Goal: Task Accomplishment & Management: Manage account settings

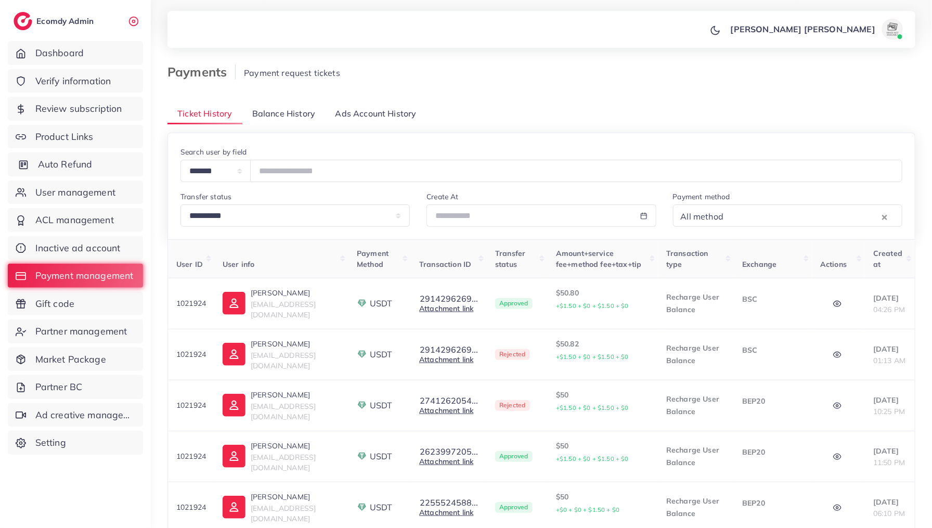
click at [60, 168] on span "Auto Refund" at bounding box center [65, 165] width 55 height 14
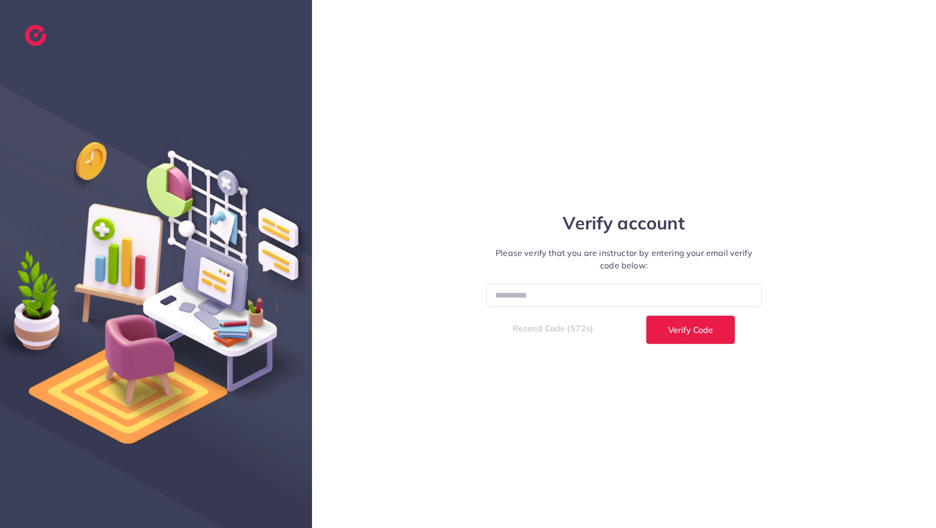
click at [557, 300] on input "number" at bounding box center [624, 295] width 276 height 22
type input "******"
click at [646, 315] on button "Verify Code" at bounding box center [690, 329] width 89 height 29
select select "*"
select select "****"
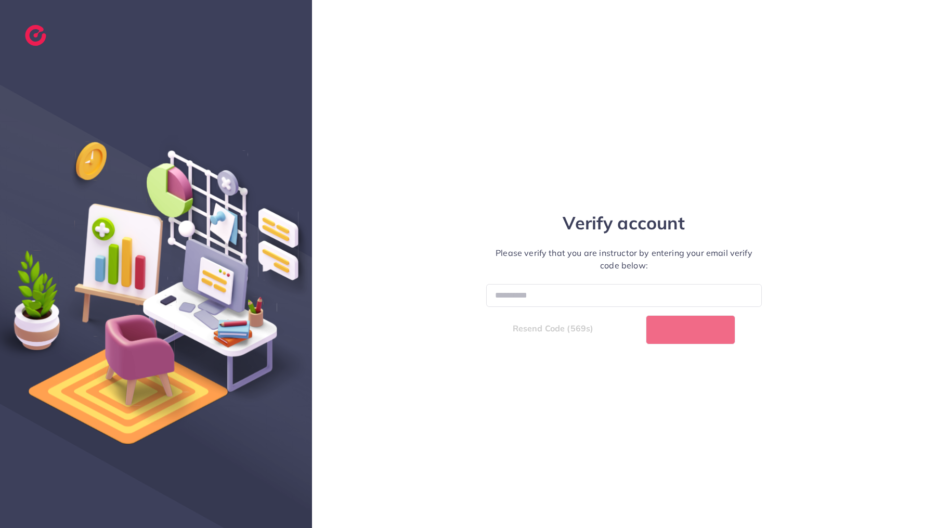
select select "*"
select select "****"
select select "*"
select select "****"
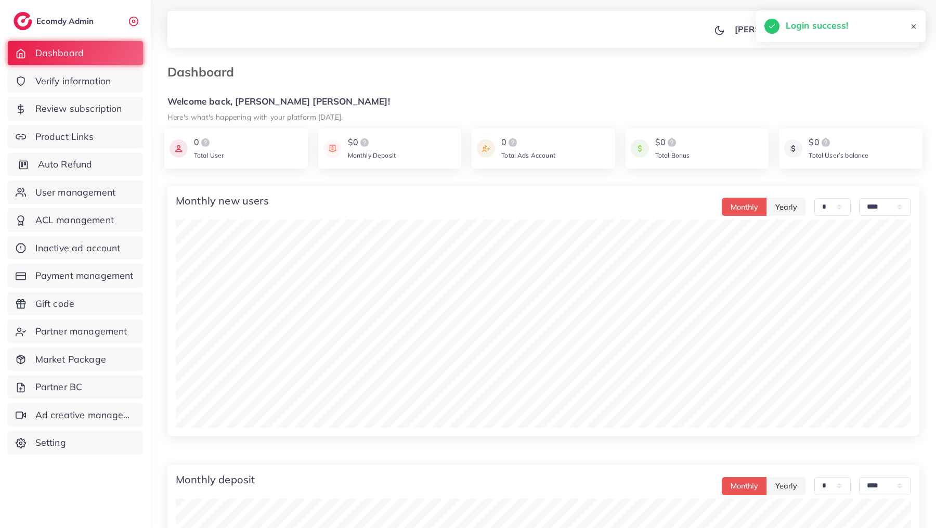
click at [61, 169] on span "Auto Refund" at bounding box center [65, 165] width 55 height 14
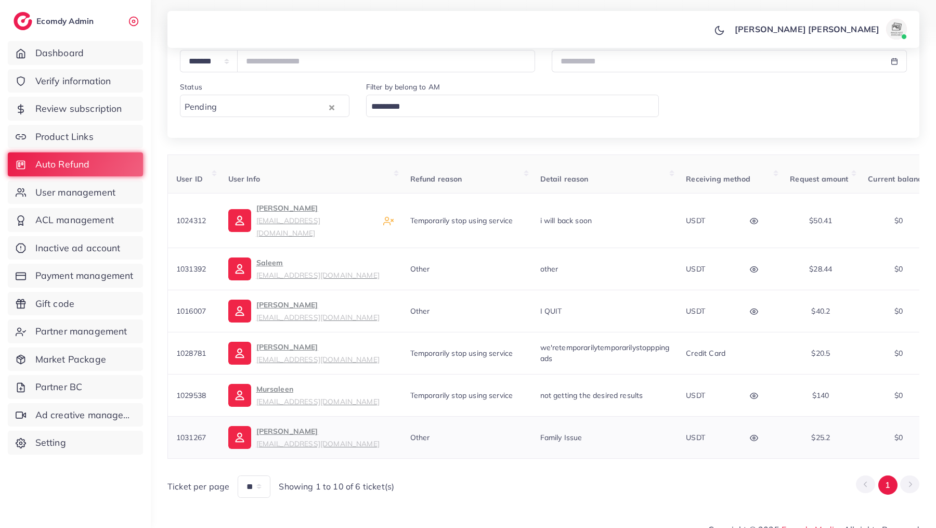
click at [758, 434] on icon "button" at bounding box center [754, 438] width 8 height 8
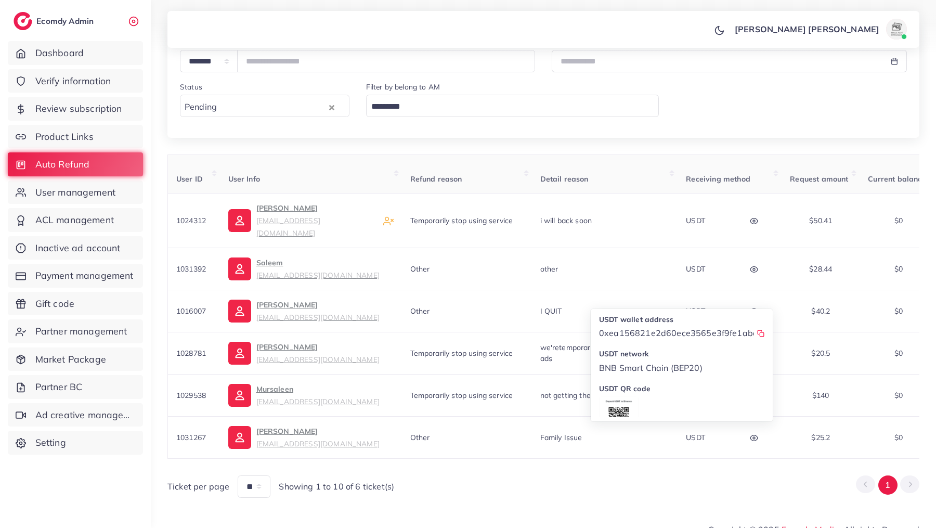
click at [595, 486] on div "**********" at bounding box center [543, 210] width 785 height 608
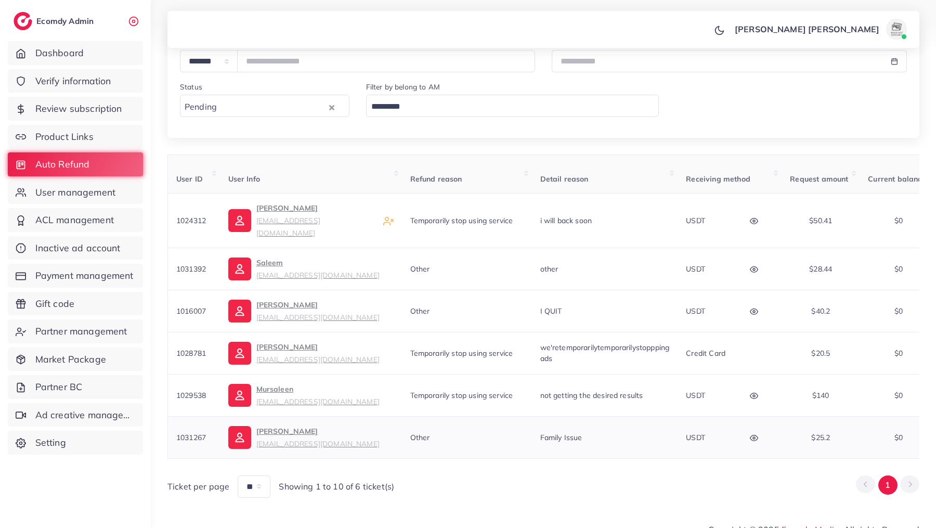
click at [755, 434] on icon "button" at bounding box center [754, 438] width 8 height 8
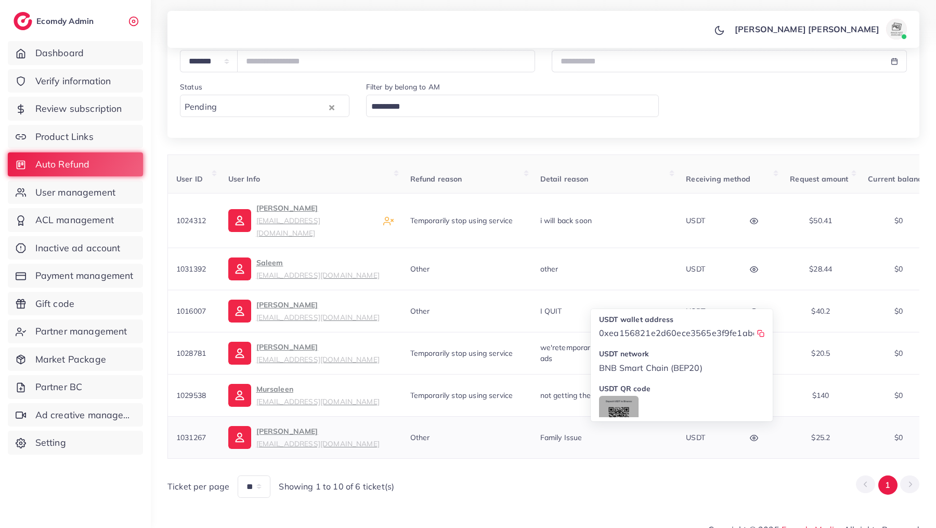
scroll to position [45, 0]
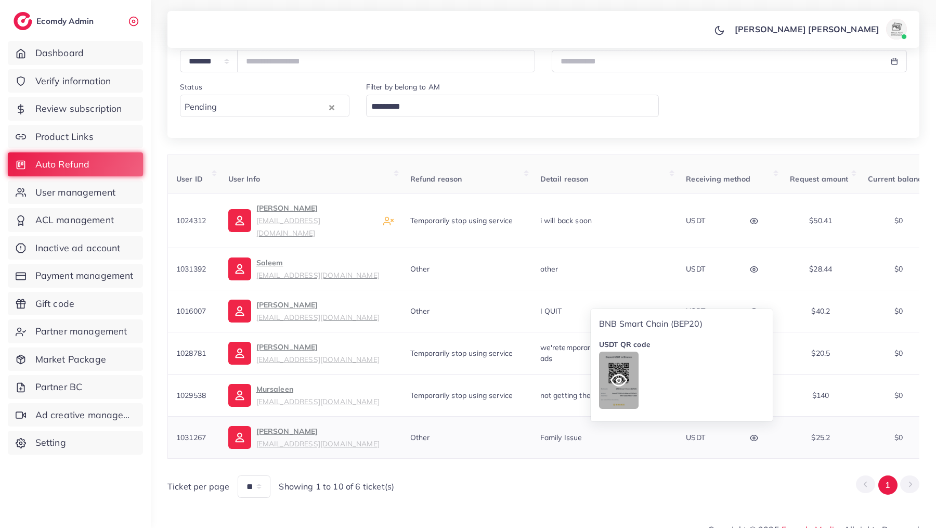
click at [620, 372] on icon at bounding box center [619, 380] width 17 height 17
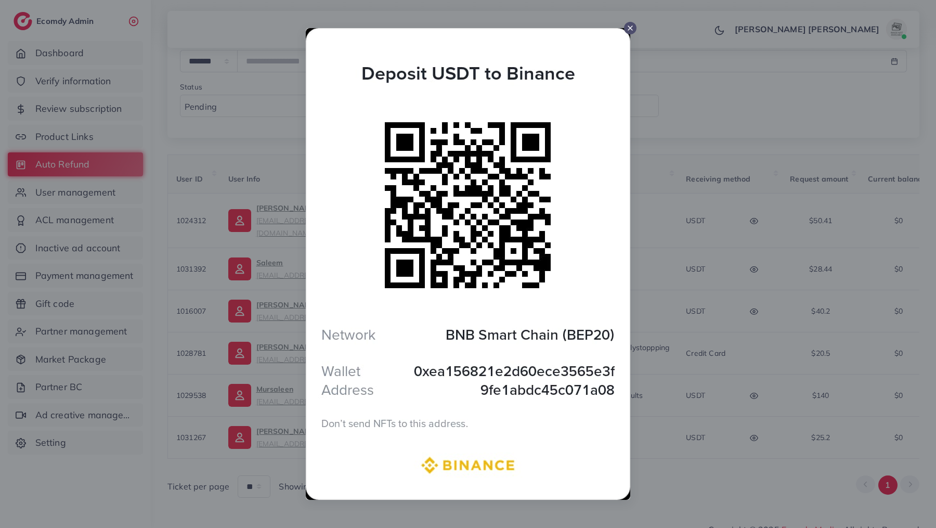
click at [629, 27] on line at bounding box center [630, 28] width 4 height 4
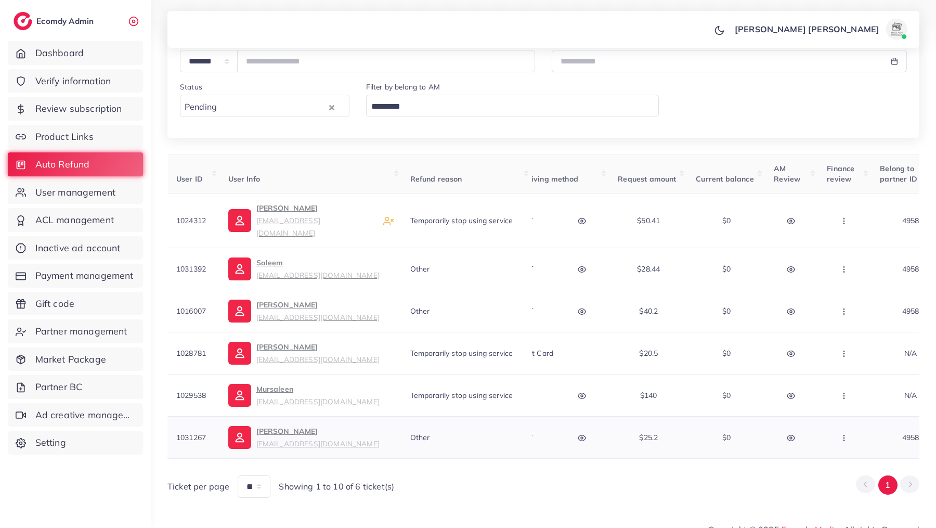
scroll to position [0, 212]
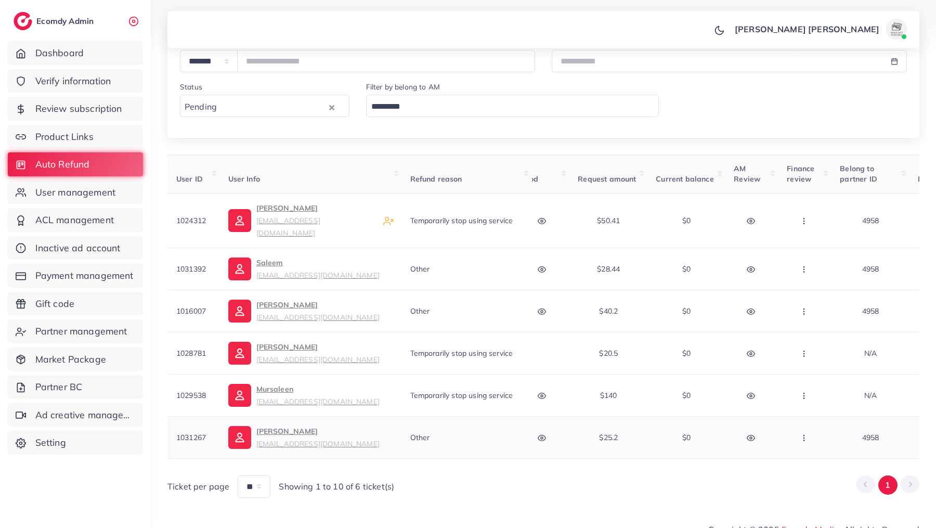
click at [808, 434] on icon "button" at bounding box center [804, 438] width 8 height 8
click at [826, 373] on link "Manual Refund" at bounding box center [834, 382] width 93 height 23
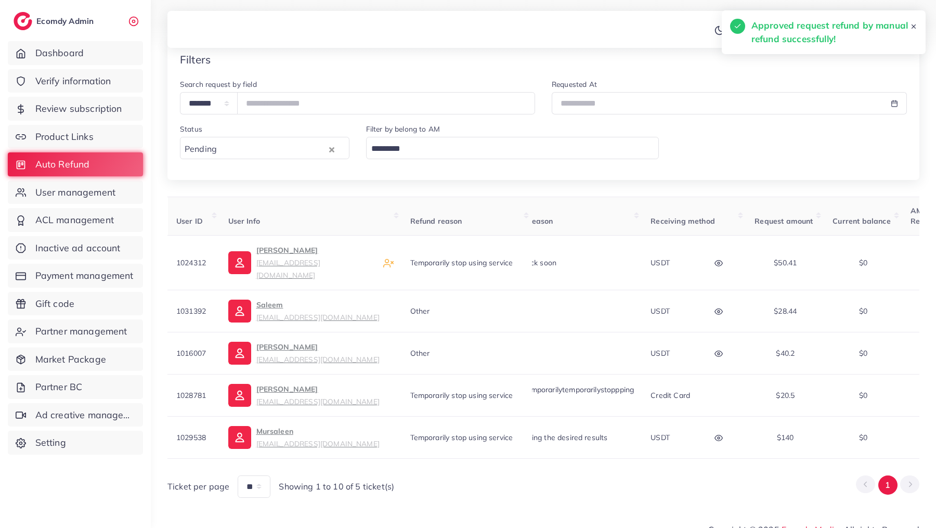
scroll to position [0, 0]
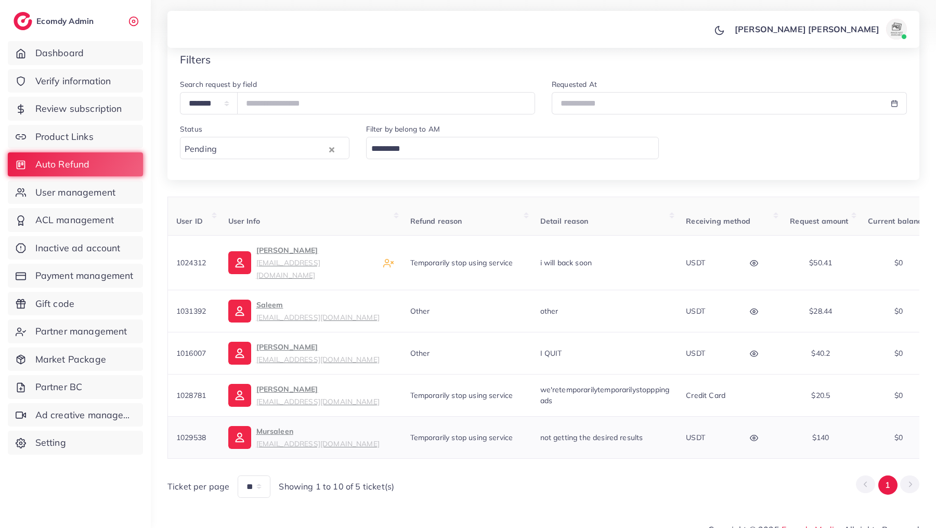
click at [762, 425] on button "button" at bounding box center [755, 436] width 36 height 23
click at [765, 367] on rect at bounding box center [762, 369] width 4 height 4
click at [754, 434] on icon "button" at bounding box center [754, 438] width 8 height 8
click at [754, 441] on td "USDT USDT wallet address 0xAdA71F7D8DF92f3a2CCB83282117b804E8d0E2f6 USDT networ…" at bounding box center [730, 437] width 104 height 42
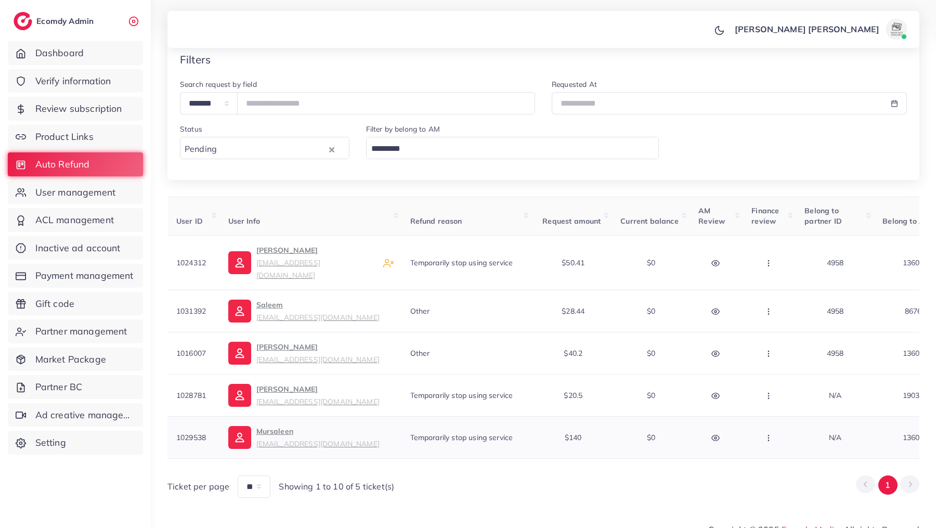
scroll to position [0, 248]
click at [775, 425] on button "button" at bounding box center [769, 436] width 36 height 23
click at [794, 355] on span "Auto Refund" at bounding box center [798, 360] width 49 height 10
click at [769, 437] on circle "button" at bounding box center [768, 437] width 1 height 1
click at [781, 378] on span "Manual Refund" at bounding box center [804, 383] width 60 height 10
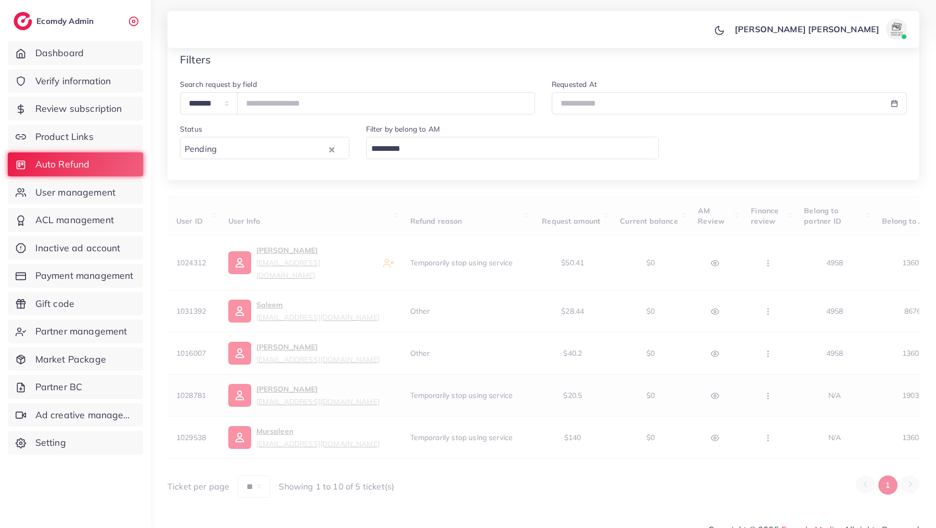
scroll to position [9, 0]
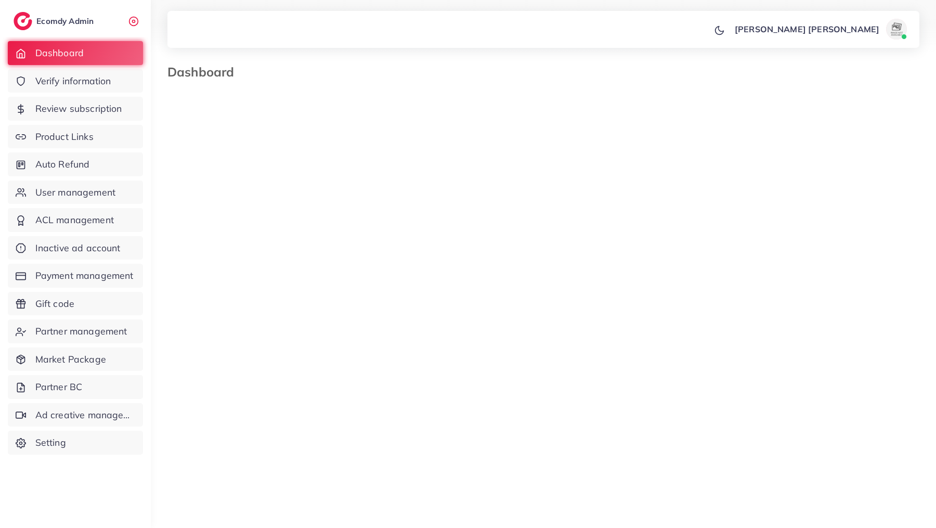
select select "*"
select select "****"
select select "*"
select select "****"
select select "*"
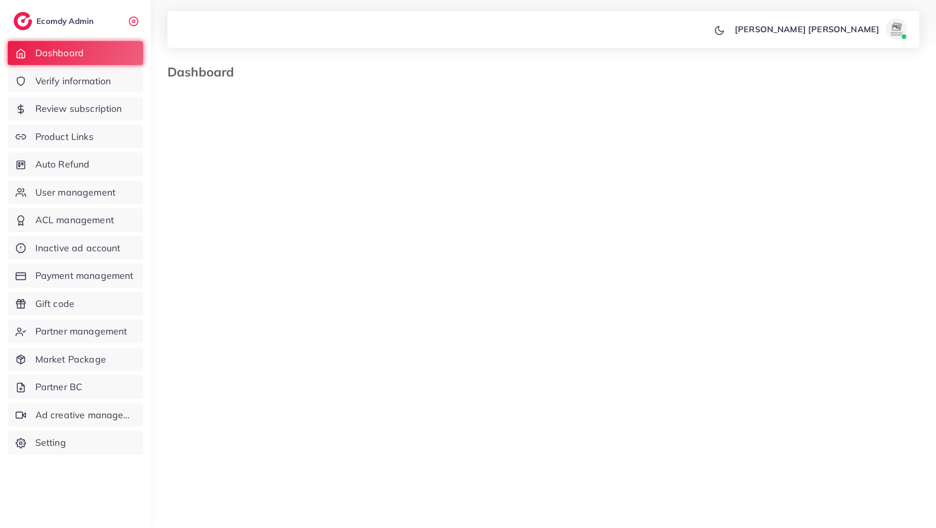
select select "****"
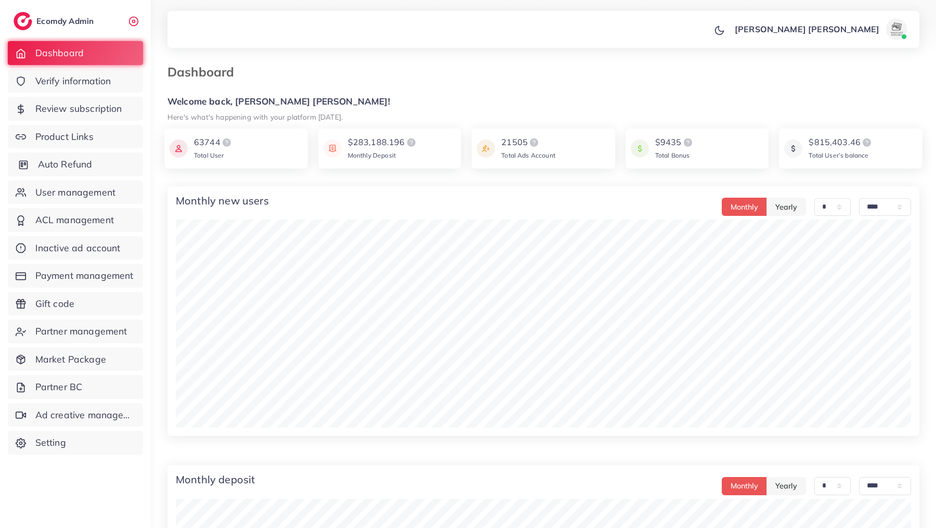
click at [44, 171] on span "Auto Refund" at bounding box center [65, 165] width 55 height 14
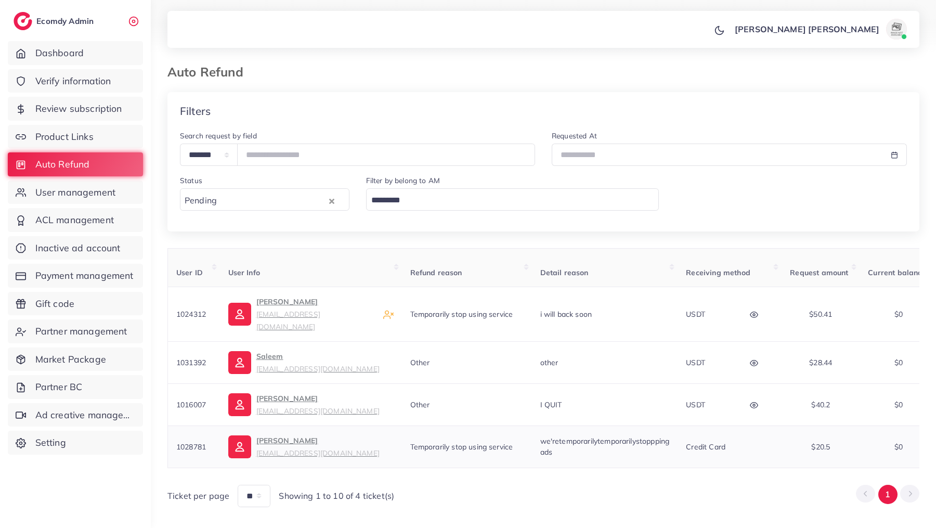
scroll to position [9, 0]
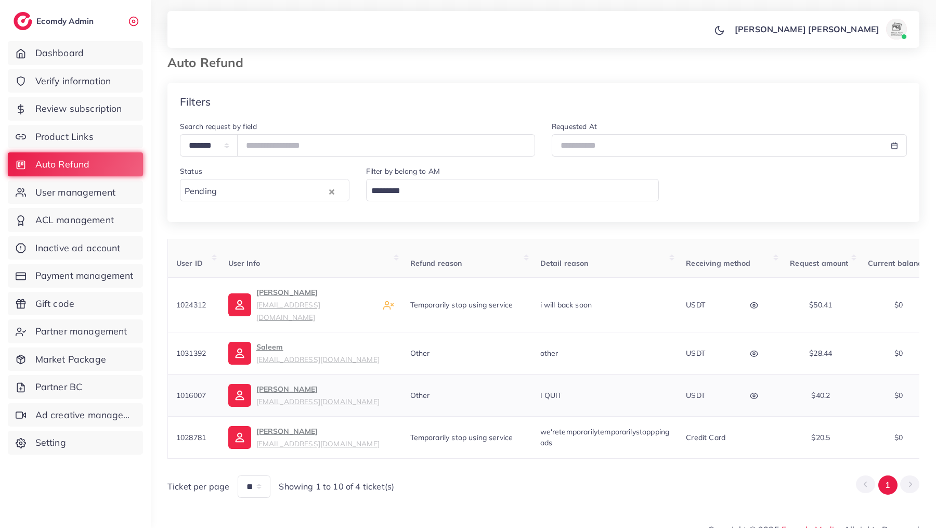
click at [758, 393] on icon "button" at bounding box center [755, 396] width 8 height 6
click at [622, 310] on div at bounding box center [620, 338] width 43 height 57
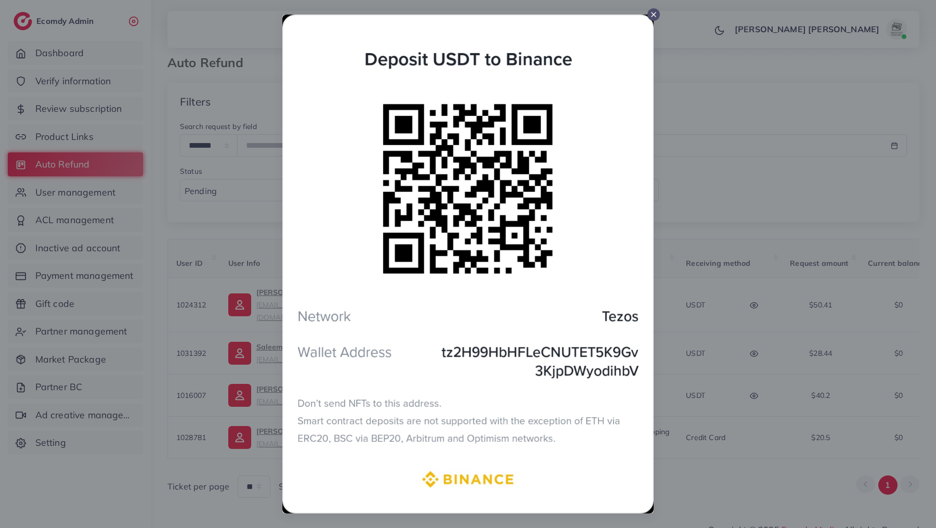
click at [656, 18] on icon at bounding box center [654, 14] width 8 height 8
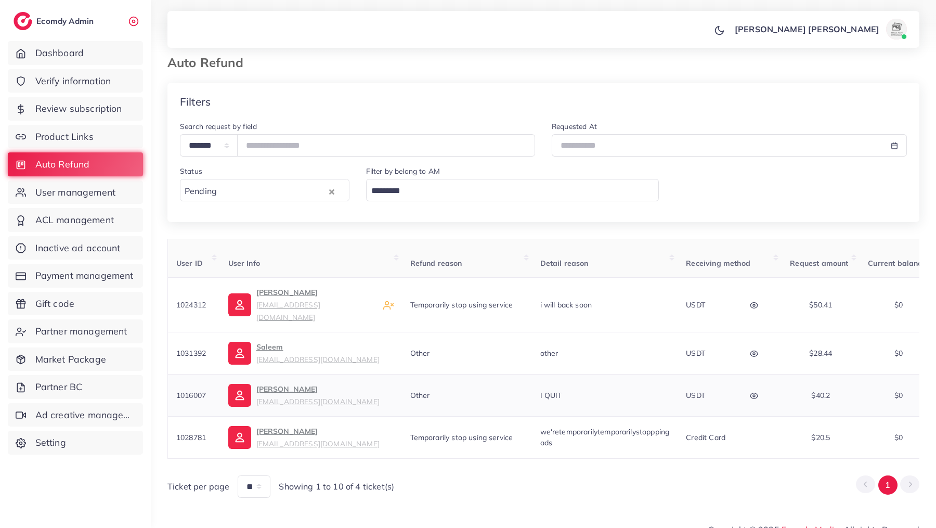
scroll to position [6, 0]
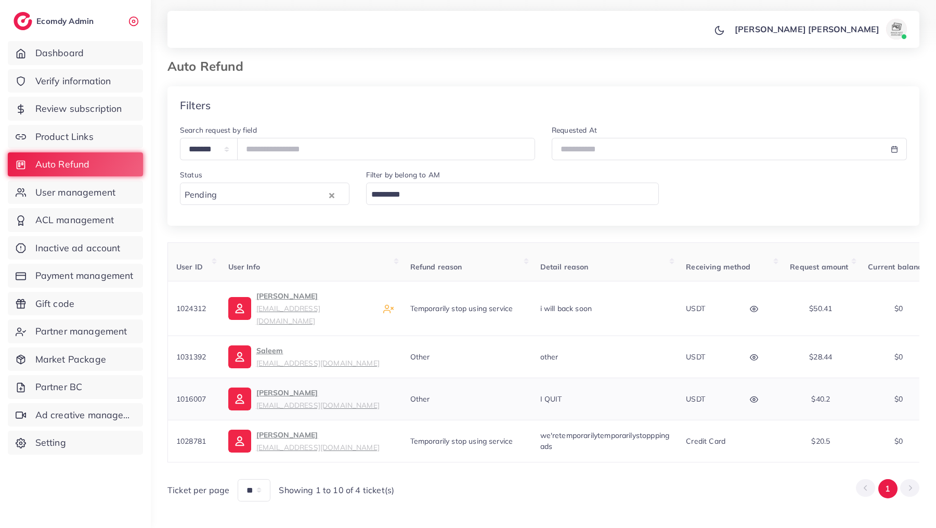
click at [749, 388] on button "button" at bounding box center [755, 398] width 36 height 23
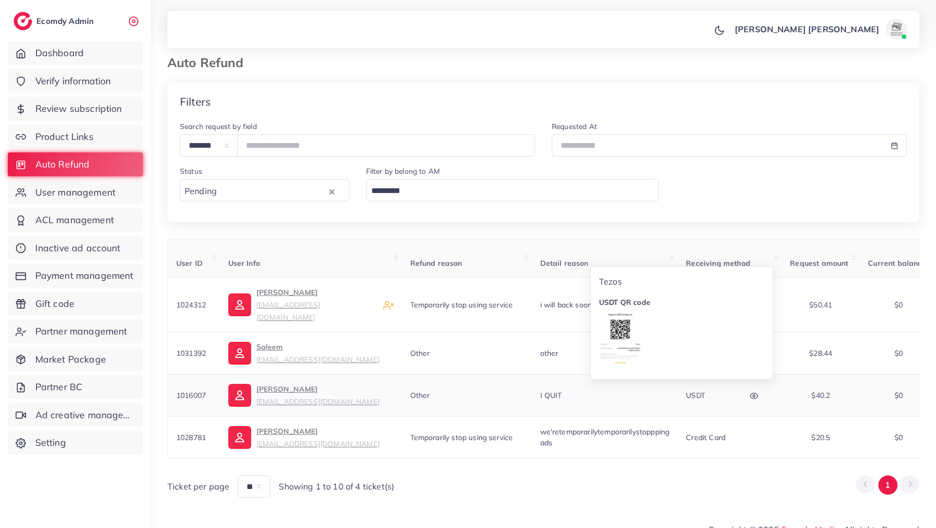
click at [839, 387] on td "$40.2" at bounding box center [821, 395] width 78 height 42
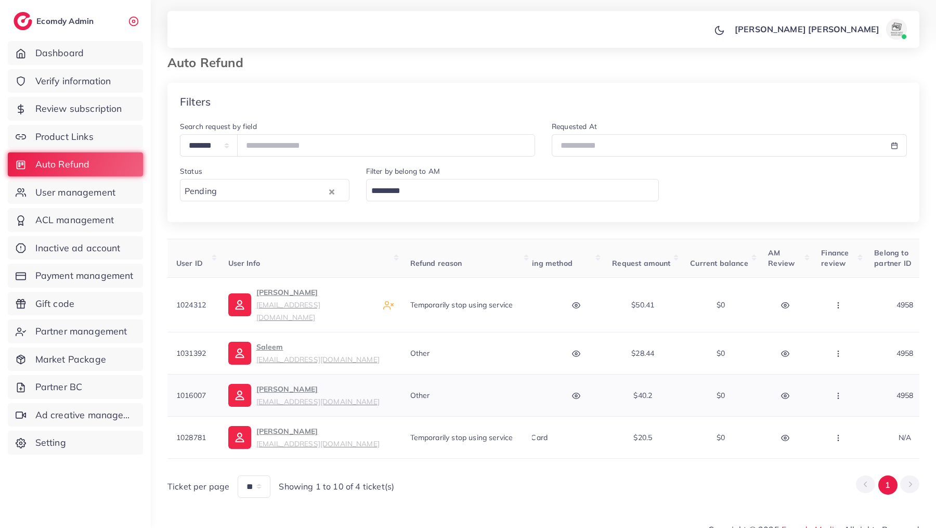
scroll to position [0, 182]
click at [835, 392] on icon "button" at bounding box center [834, 396] width 8 height 8
click at [840, 329] on link "Manual Refund" at bounding box center [864, 340] width 93 height 23
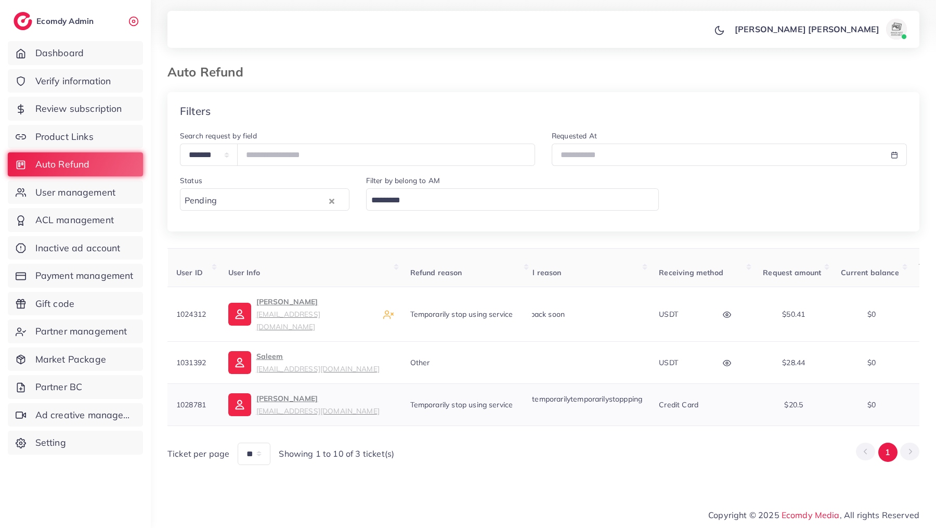
scroll to position [0, 0]
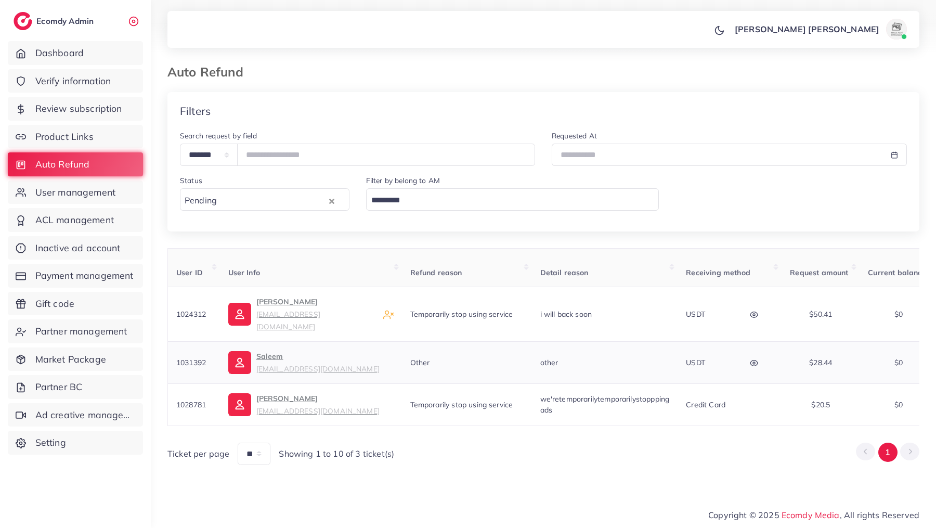
click at [755, 359] on icon "button" at bounding box center [754, 363] width 8 height 8
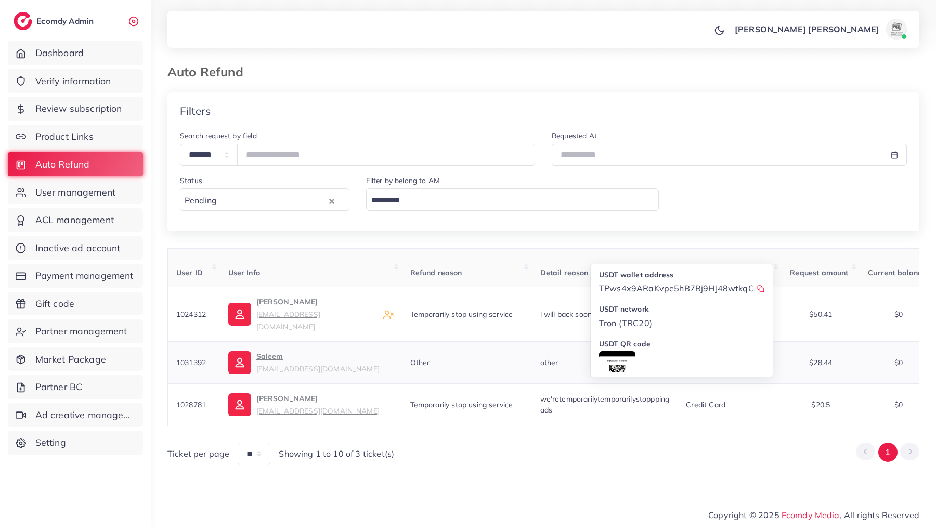
scroll to position [45, 0]
click at [624, 310] on div at bounding box center [617, 335] width 36 height 57
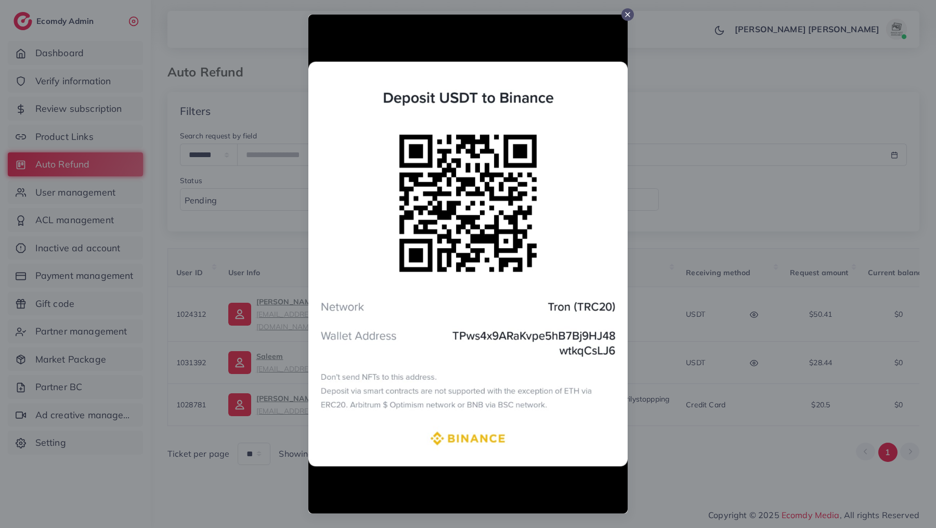
click at [627, 16] on icon at bounding box center [628, 14] width 8 height 8
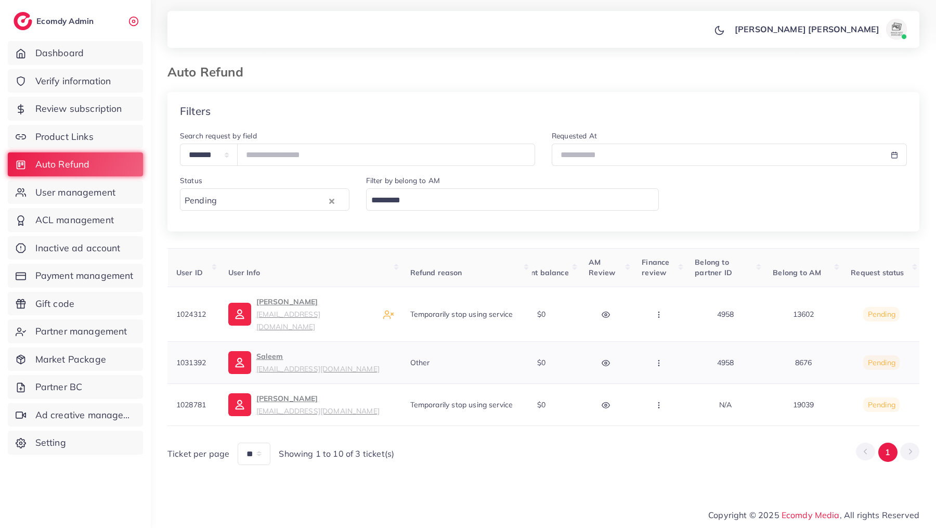
scroll to position [0, 363]
click at [654, 359] on icon "button" at bounding box center [654, 363] width 8 height 8
click at [670, 303] on span "Manual Refund" at bounding box center [690, 308] width 60 height 10
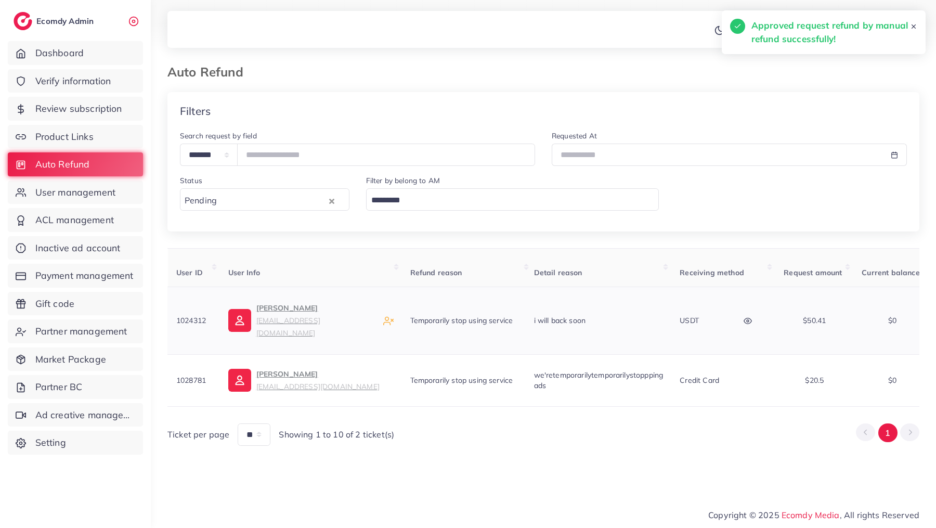
scroll to position [0, 0]
click at [762, 318] on button "button" at bounding box center [755, 320] width 36 height 23
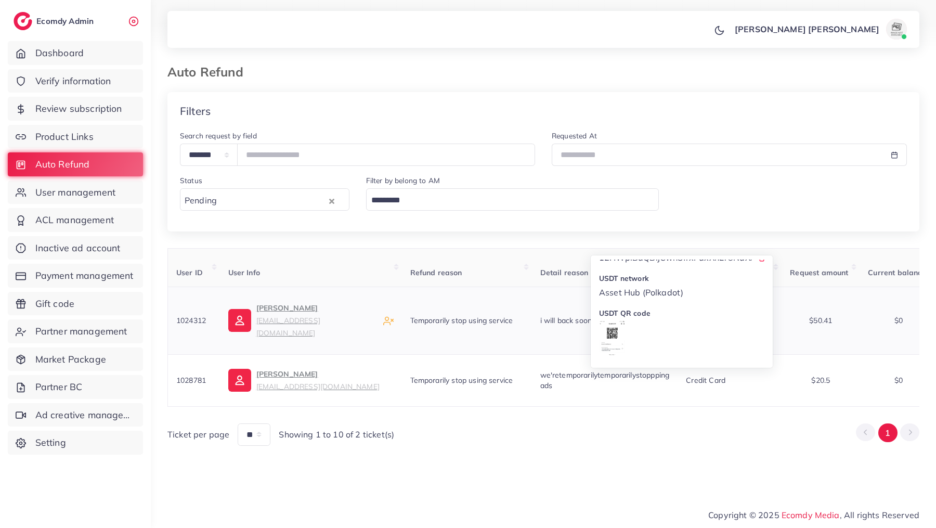
scroll to position [45, 0]
click at [621, 318] on icon at bounding box center [612, 326] width 17 height 17
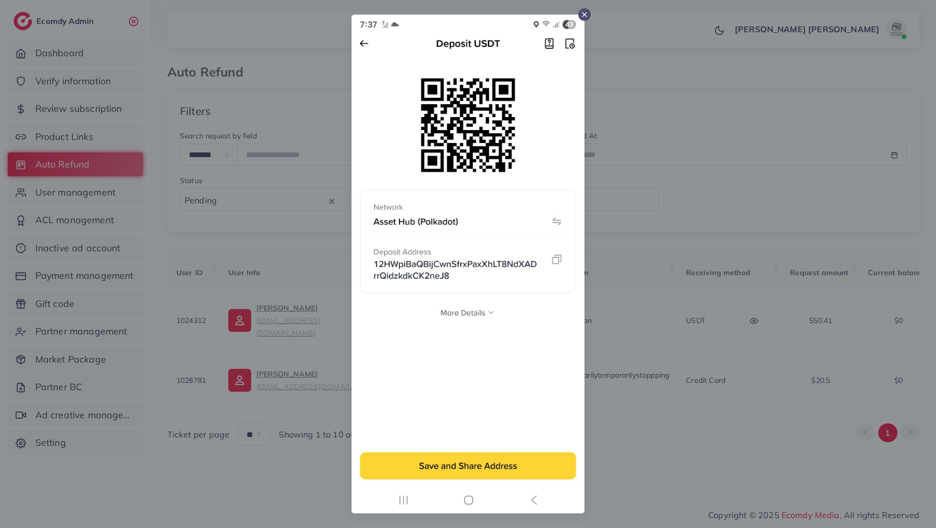
click at [582, 14] on icon at bounding box center [584, 14] width 8 height 8
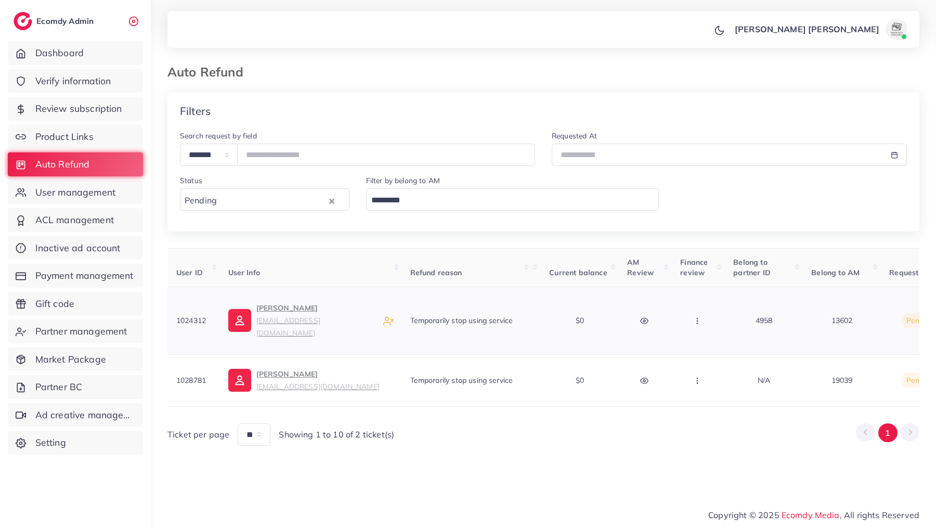
scroll to position [0, 330]
click at [681, 316] on button "button" at bounding box center [687, 320] width 36 height 23
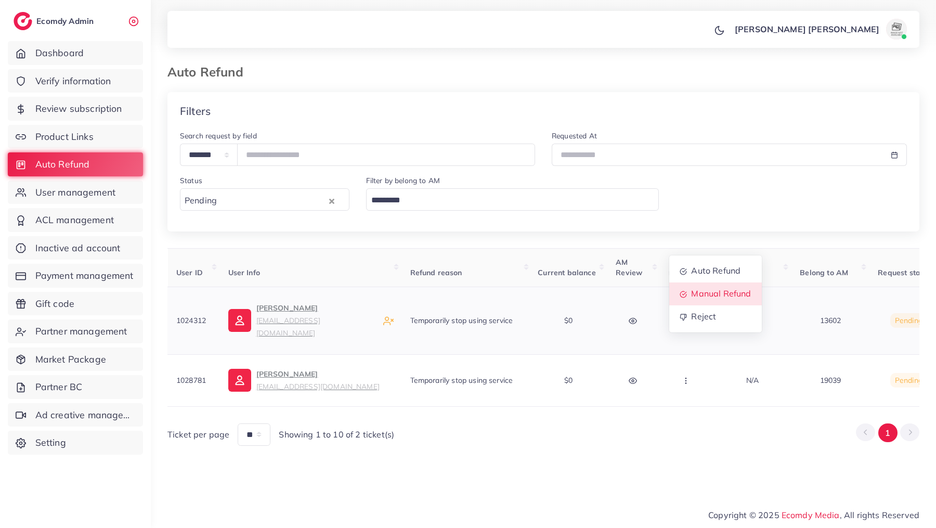
click at [709, 289] on span "Manual Refund" at bounding box center [722, 293] width 60 height 10
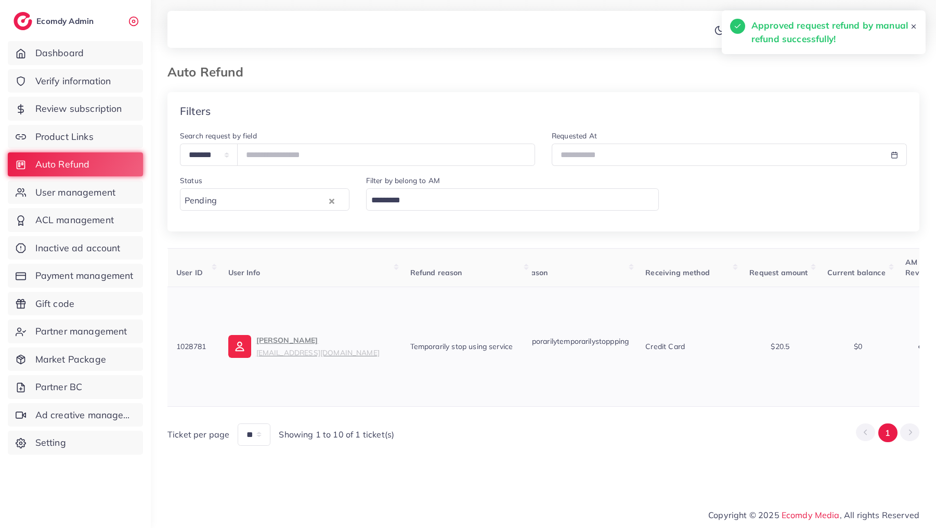
scroll to position [0, 0]
